Goal: Navigation & Orientation: Understand site structure

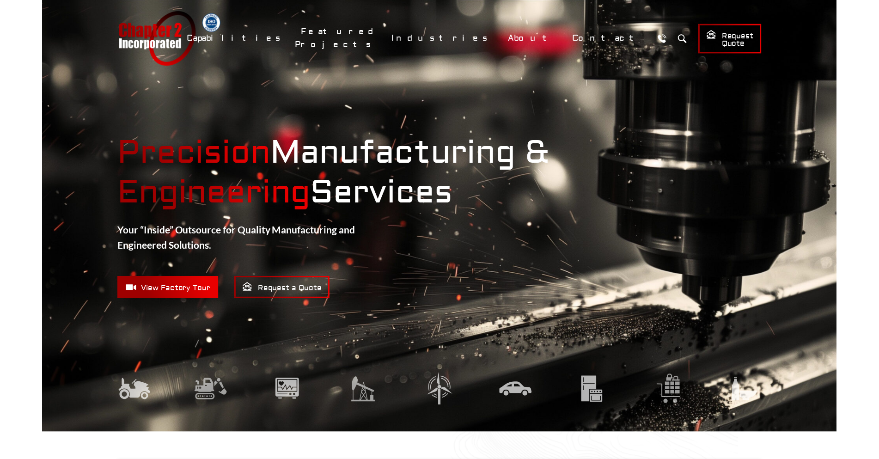
scroll to position [3, 0]
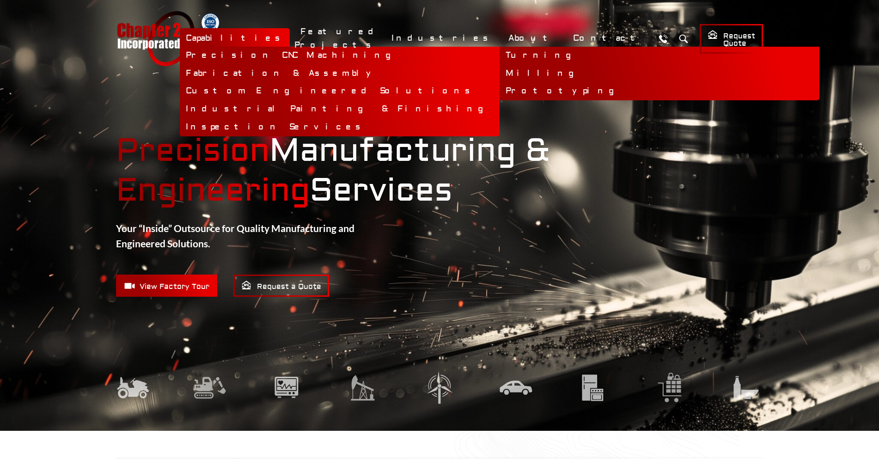
click at [394, 55] on link "Precision CNC Machining" at bounding box center [340, 56] width 320 height 18
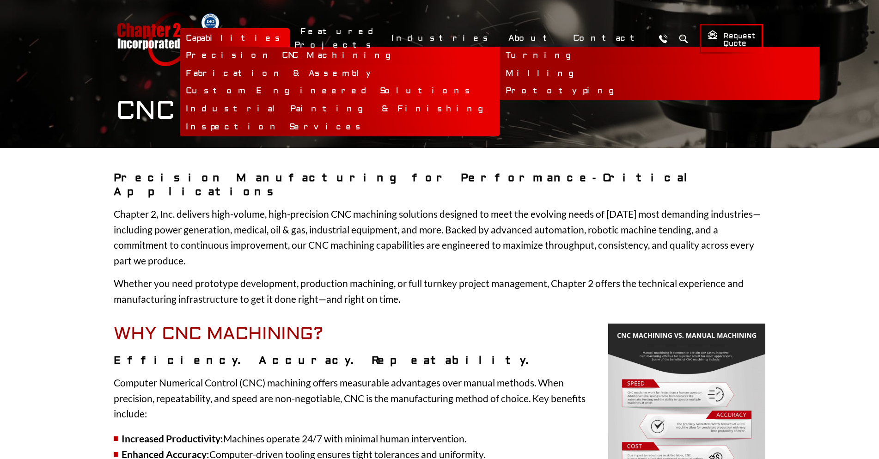
click at [499, 55] on link "Turning" at bounding box center [659, 56] width 320 height 18
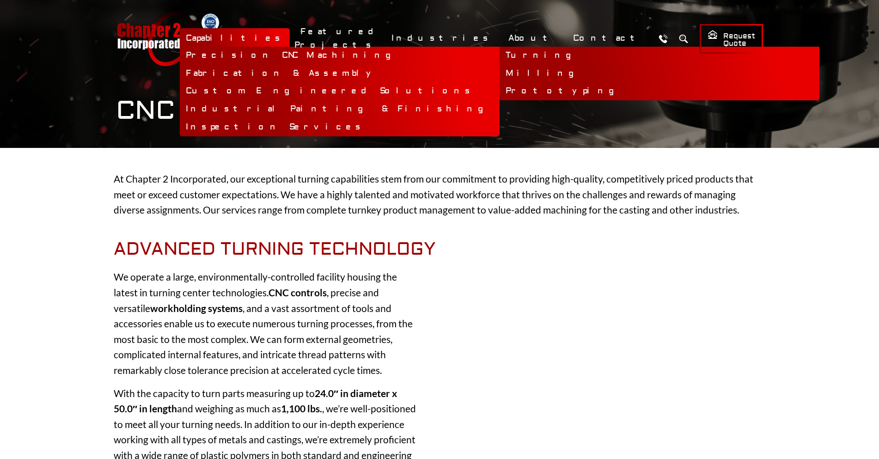
click at [499, 68] on link "Milling" at bounding box center [659, 74] width 320 height 18
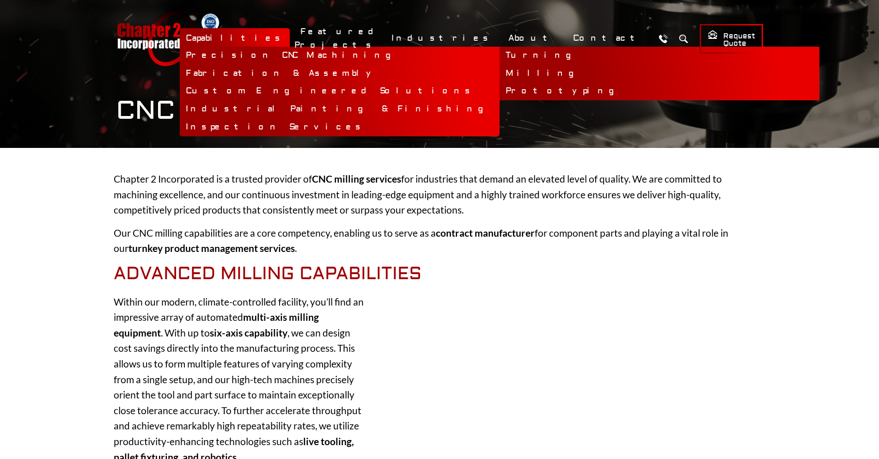
click at [499, 88] on link "Prototyping" at bounding box center [659, 91] width 320 height 18
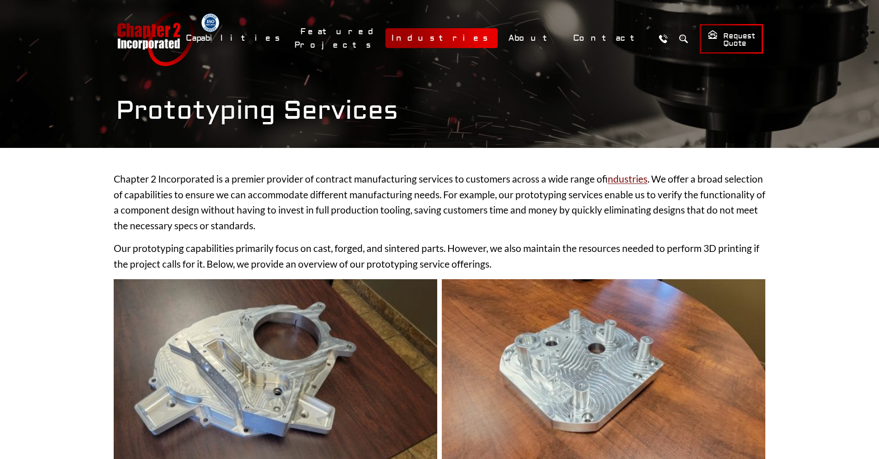
click at [497, 35] on link "Industries" at bounding box center [441, 38] width 112 height 20
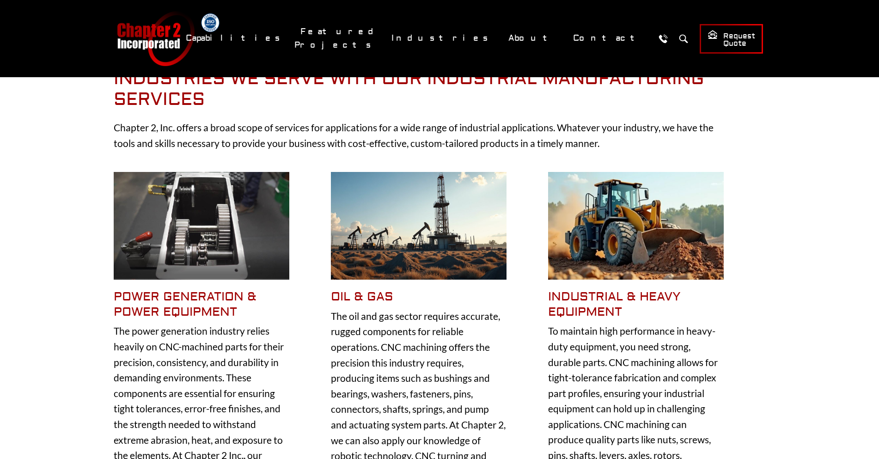
scroll to position [157, 0]
click at [176, 256] on img at bounding box center [202, 225] width 176 height 108
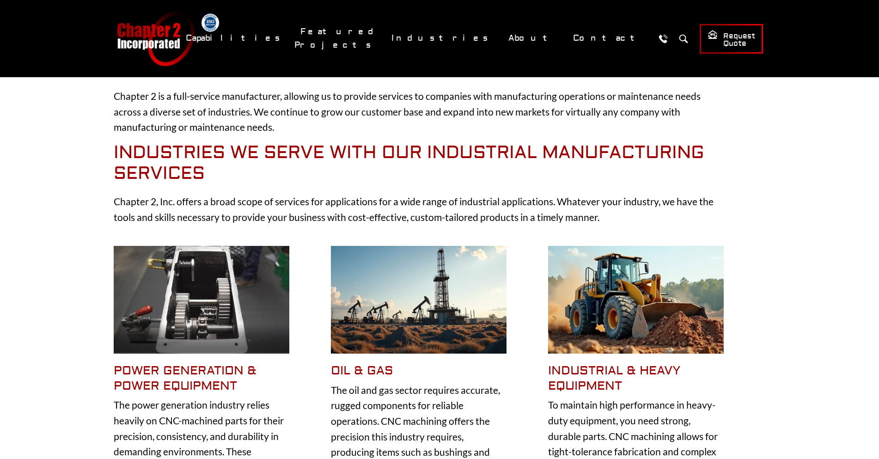
scroll to position [82, 0]
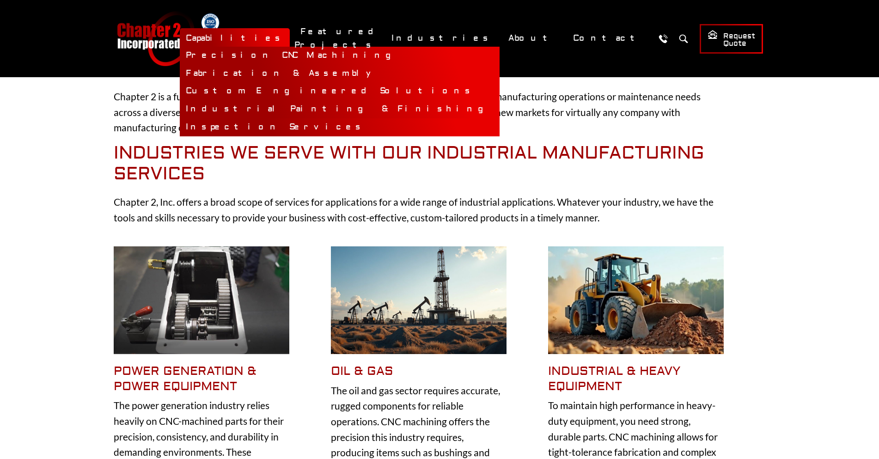
click at [346, 125] on link "Inspection Services" at bounding box center [340, 127] width 320 height 18
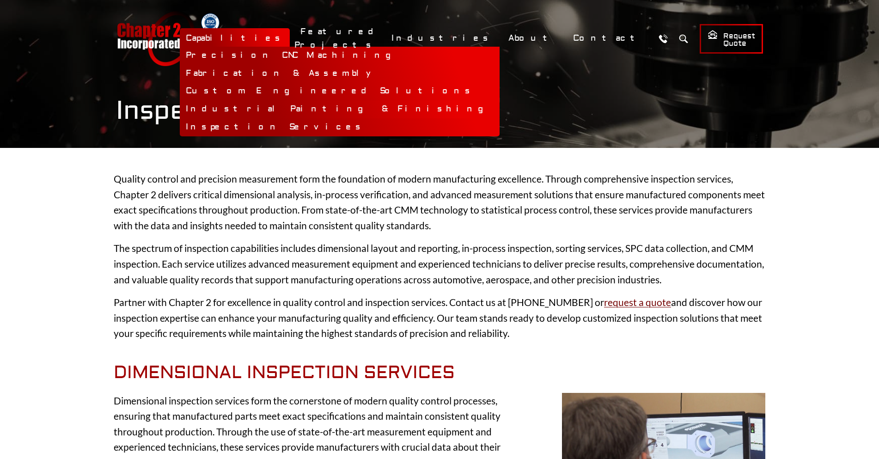
click at [359, 109] on link "Industrial Painting & Finishing" at bounding box center [340, 109] width 320 height 18
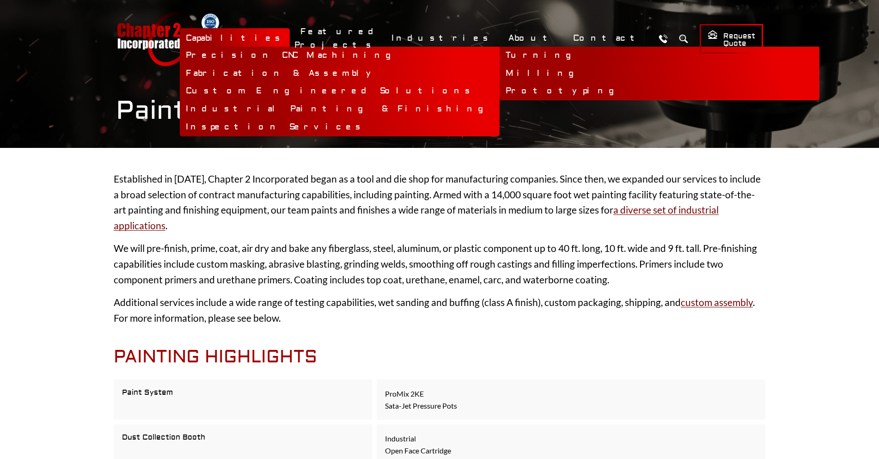
click at [499, 55] on link "Turning" at bounding box center [659, 56] width 320 height 18
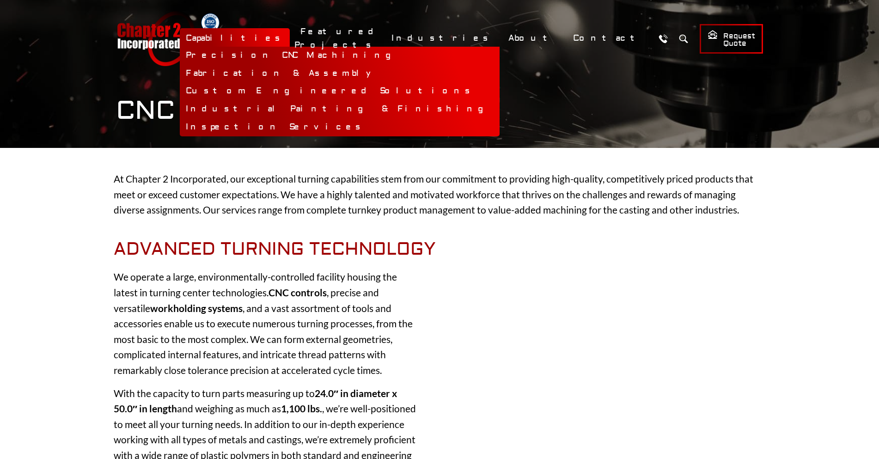
click at [290, 37] on link "Capabilities" at bounding box center [235, 38] width 110 height 20
click at [290, 32] on link "Capabilities" at bounding box center [235, 38] width 110 height 20
click at [290, 36] on link "Capabilities" at bounding box center [235, 38] width 110 height 20
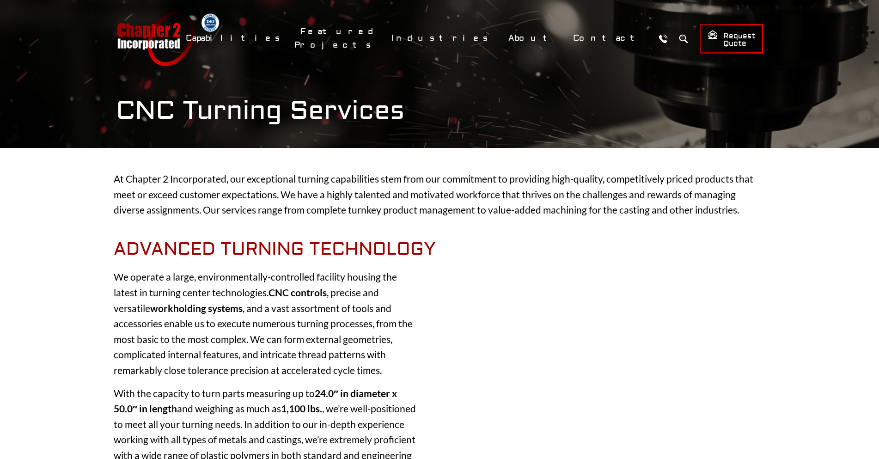
click at [344, 91] on div "CNC Turning Services" at bounding box center [439, 74] width 684 height 148
click at [485, 41] on link "Industries" at bounding box center [441, 38] width 112 height 20
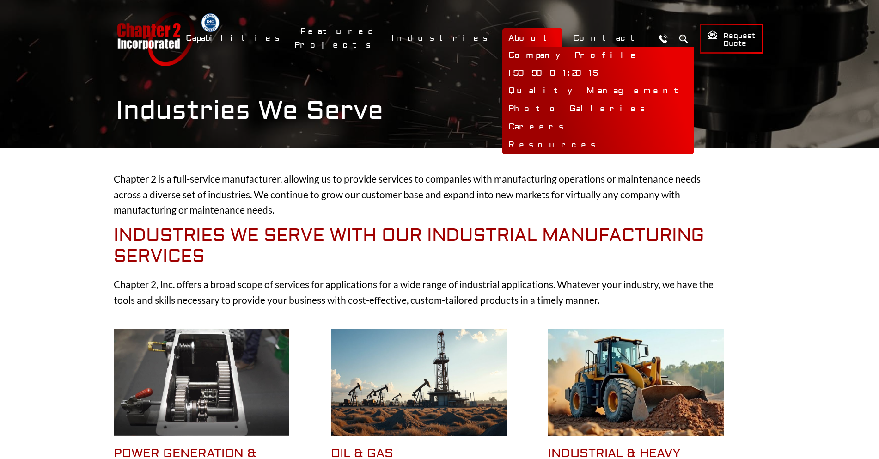
click at [558, 38] on link "About" at bounding box center [532, 38] width 60 height 20
click at [557, 40] on link "About" at bounding box center [532, 38] width 60 height 20
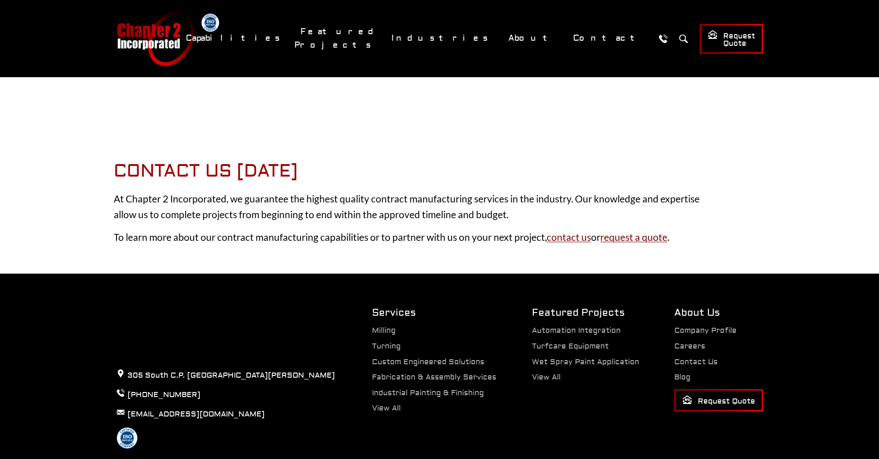
scroll to position [1658, 0]
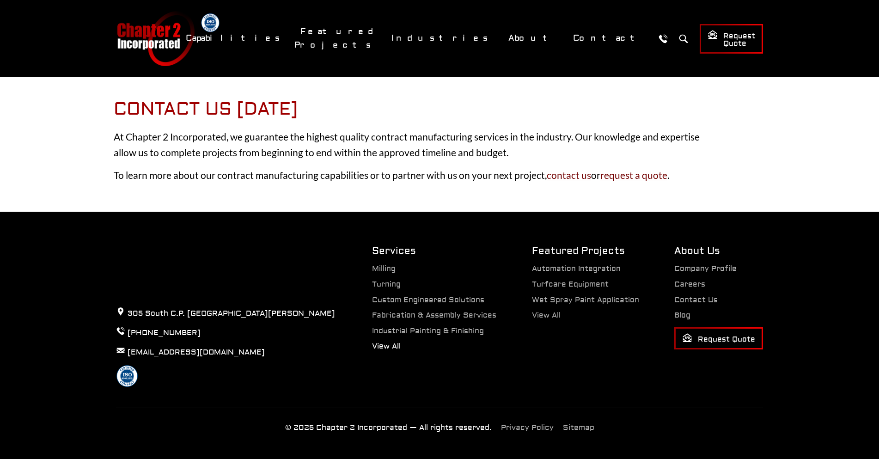
click at [388, 346] on link "View All" at bounding box center [386, 345] width 29 height 9
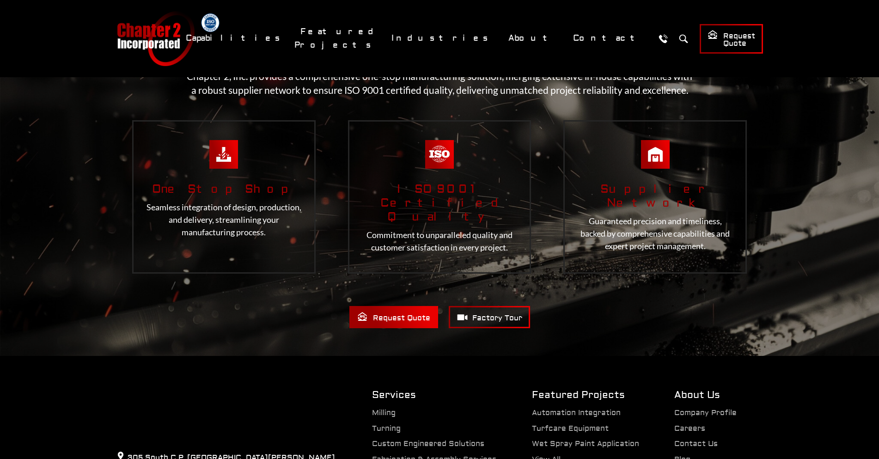
scroll to position [2273, 0]
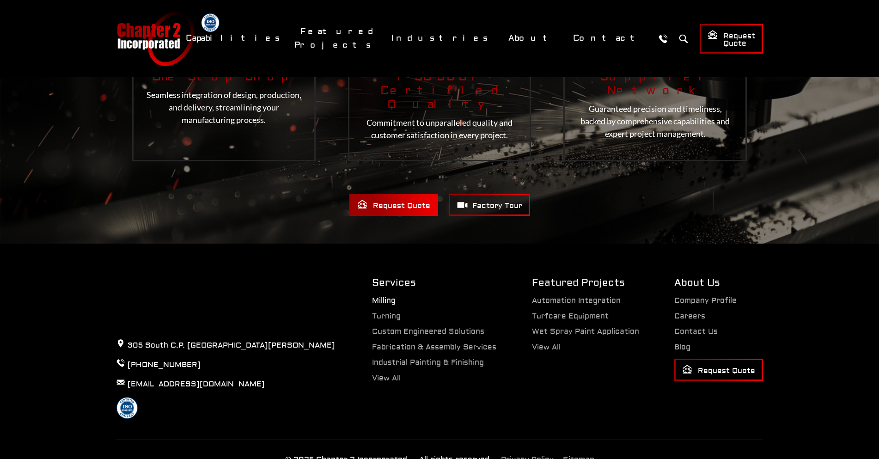
click at [387, 296] on link "Milling" at bounding box center [384, 300] width 24 height 9
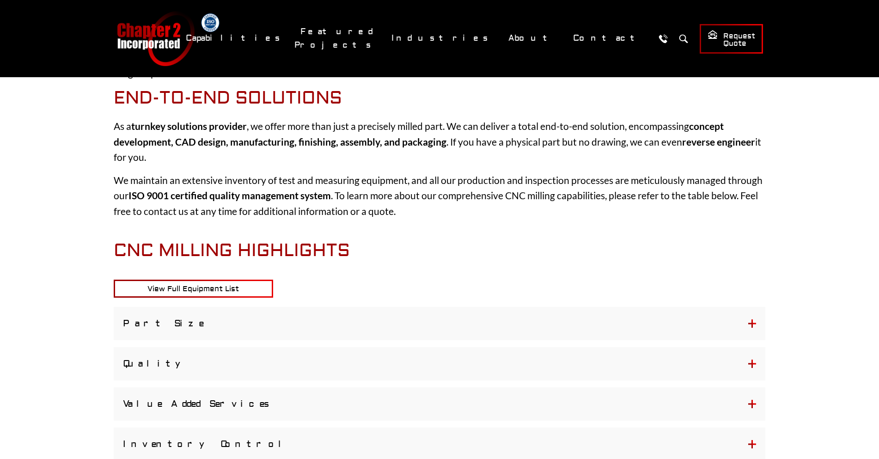
scroll to position [851, 0]
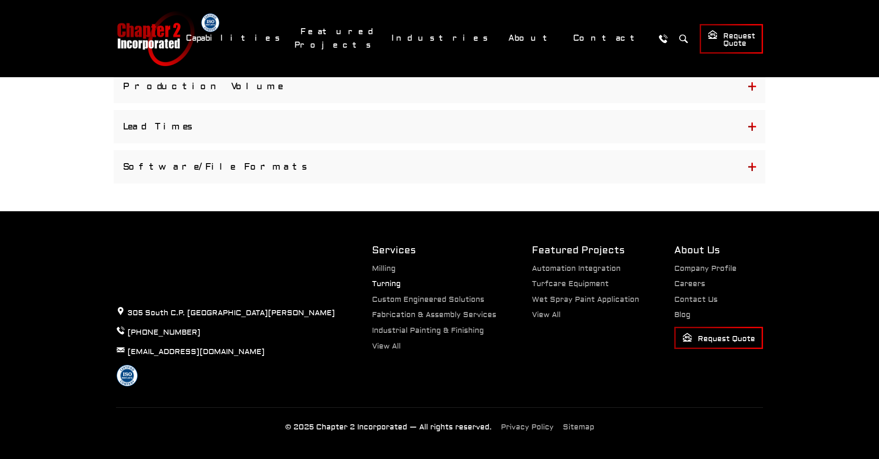
click at [386, 281] on link "Turning" at bounding box center [386, 283] width 29 height 9
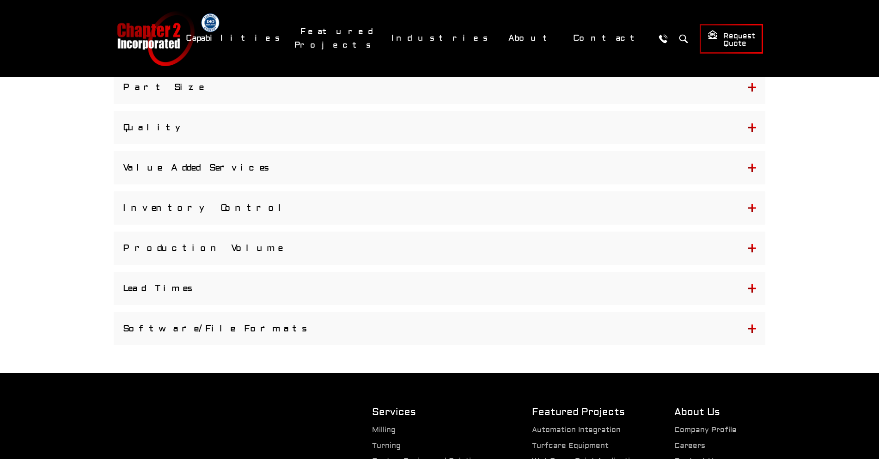
scroll to position [856, 0]
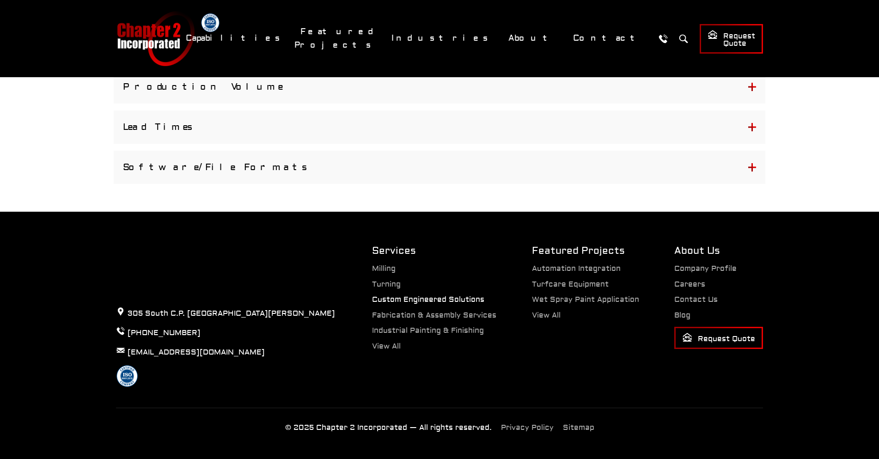
click at [386, 298] on link "Custom Engineered Solutions" at bounding box center [428, 299] width 112 height 9
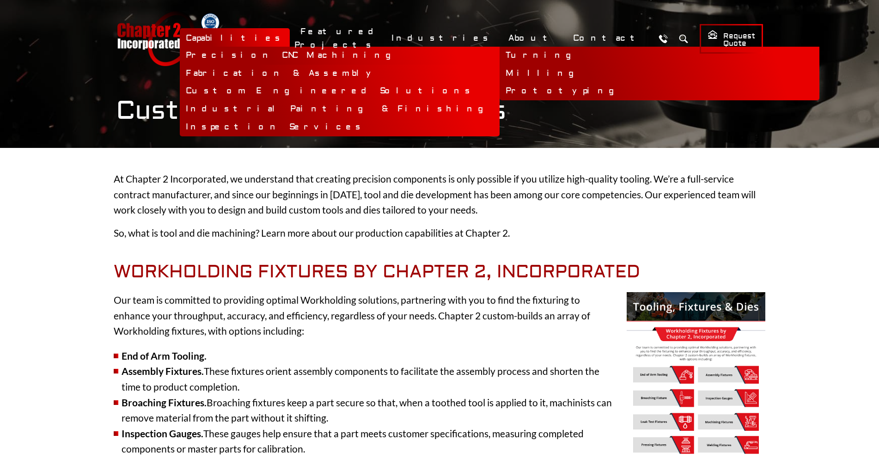
click at [359, 56] on link "Precision CNC Machining" at bounding box center [340, 56] width 320 height 18
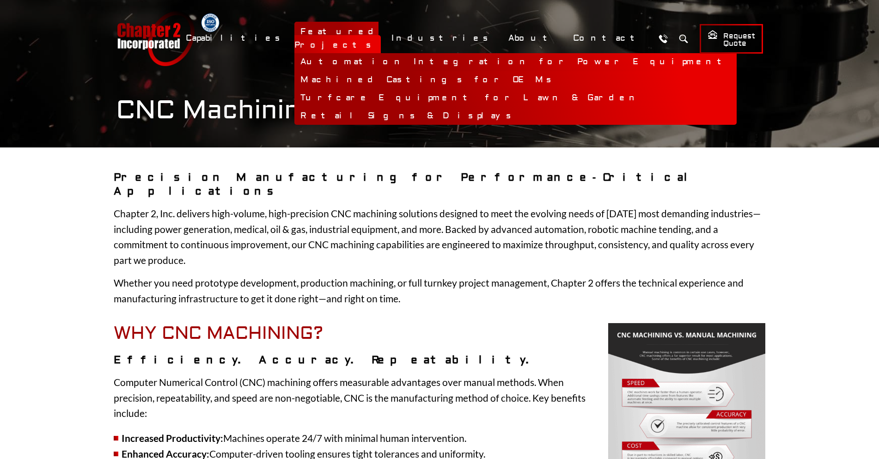
scroll to position [2, 0]
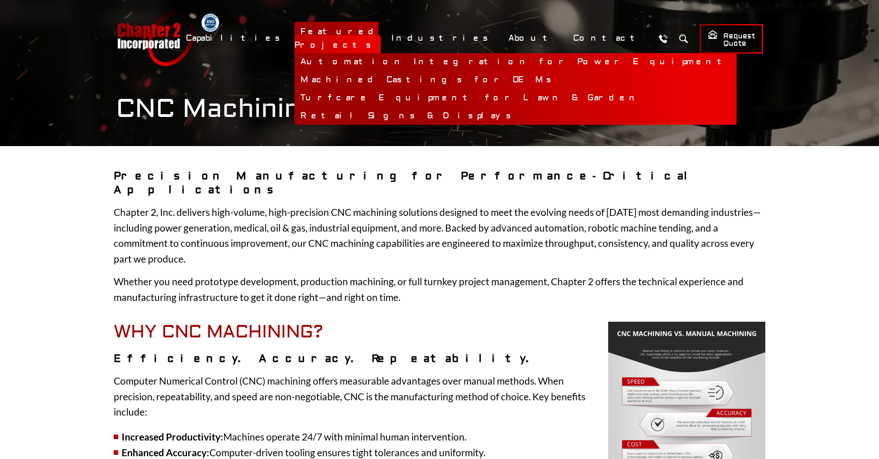
click at [436, 54] on link "Automation Integration for Power Equipment" at bounding box center [515, 62] width 442 height 18
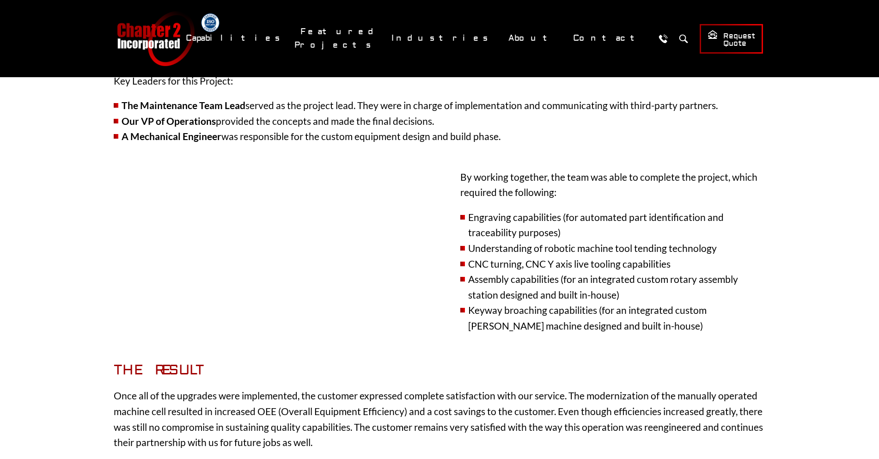
scroll to position [501, 0]
click at [153, 41] on link "Chapter 2 Incorporated" at bounding box center [155, 38] width 79 height 55
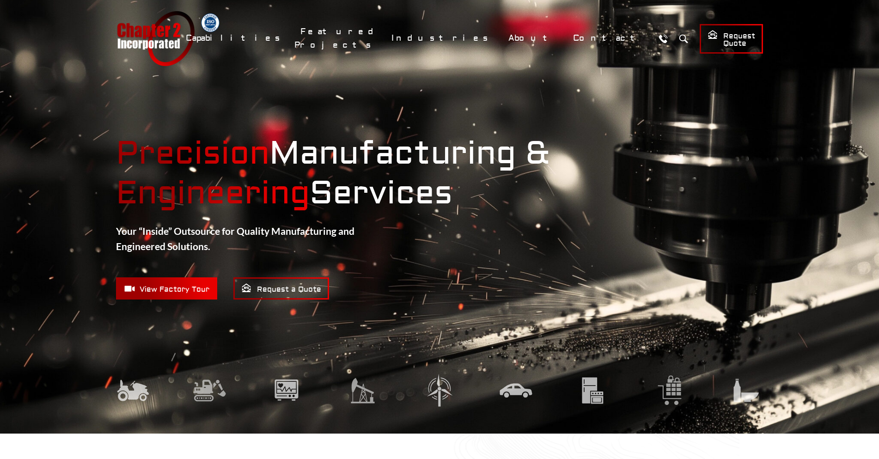
click at [135, 283] on span "View Factory Tour" at bounding box center [166, 289] width 85 height 12
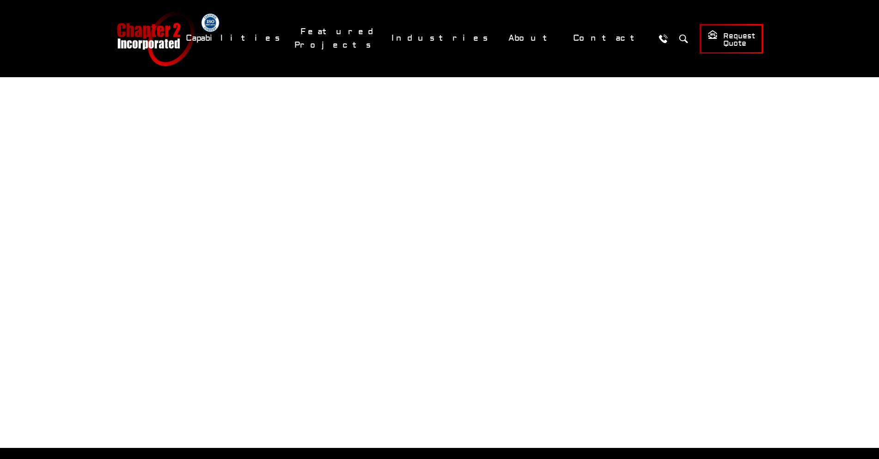
scroll to position [146, 0]
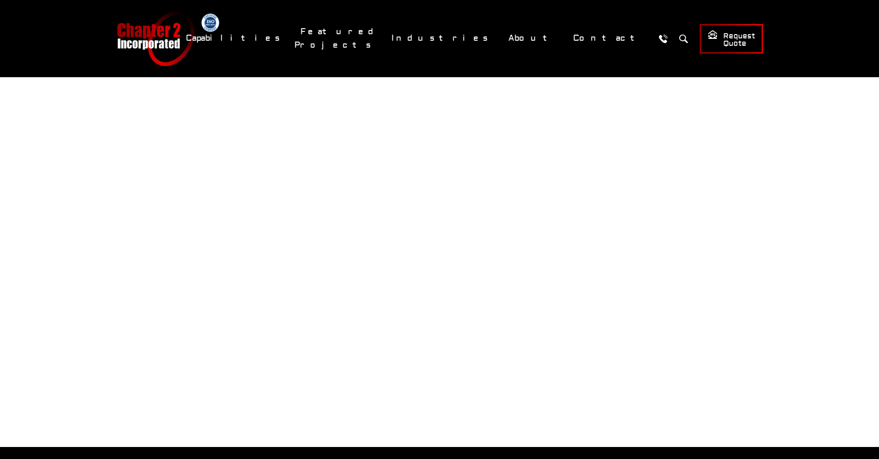
click at [126, 38] on link "Chapter 2 Incorporated" at bounding box center [155, 38] width 79 height 55
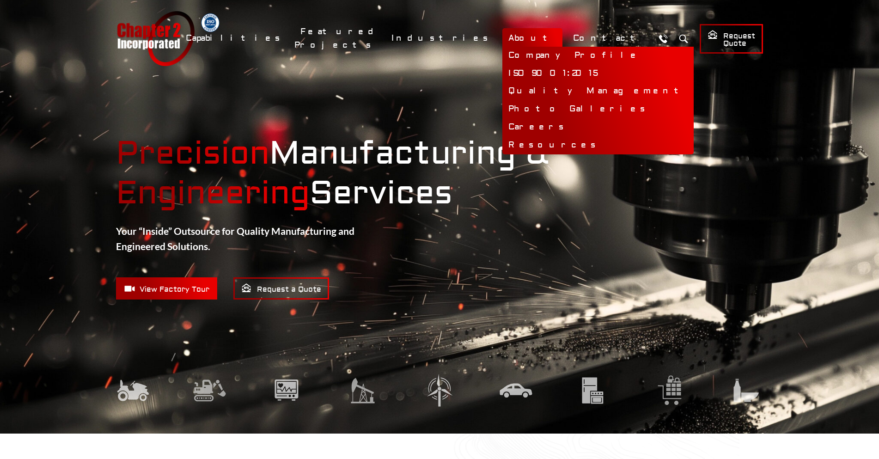
click at [545, 42] on link "About" at bounding box center [532, 38] width 60 height 20
